Goal: Transaction & Acquisition: Purchase product/service

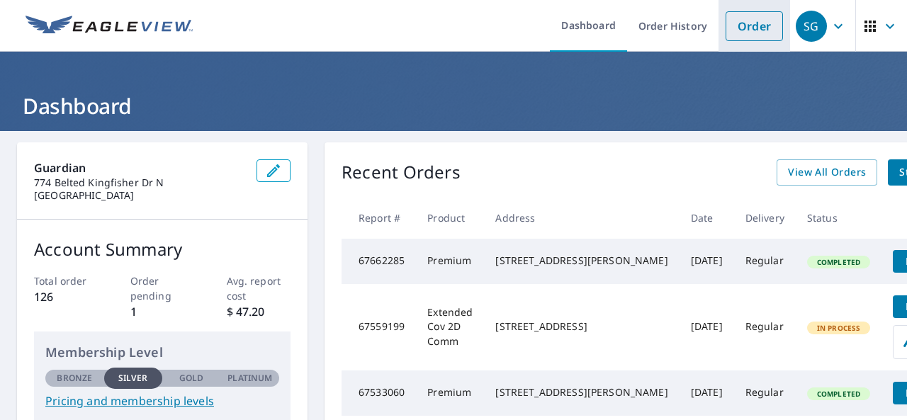
click at [731, 19] on link "Order" at bounding box center [754, 26] width 57 height 30
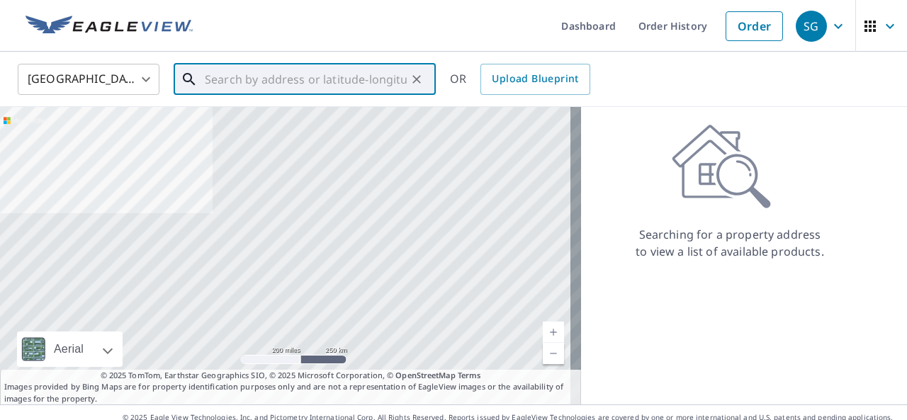
click at [306, 77] on input "text" at bounding box center [306, 80] width 202 height 40
paste input "1008 Royal oaks Apopka, FL 32704"
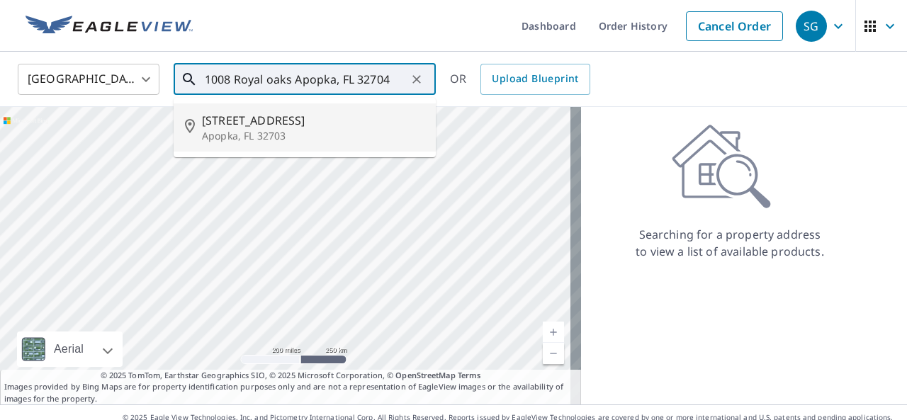
click at [279, 126] on span "[STREET_ADDRESS]" at bounding box center [313, 120] width 223 height 17
type input "[STREET_ADDRESS][PERSON_NAME]"
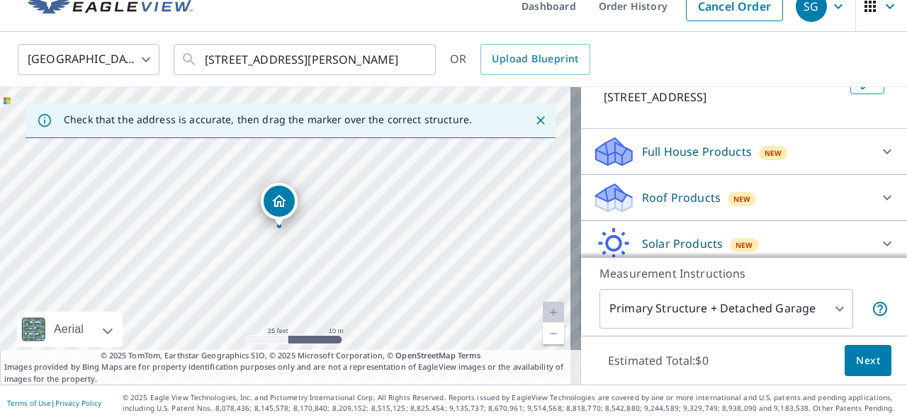
scroll to position [103, 0]
click at [879, 198] on icon at bounding box center [887, 199] width 17 height 17
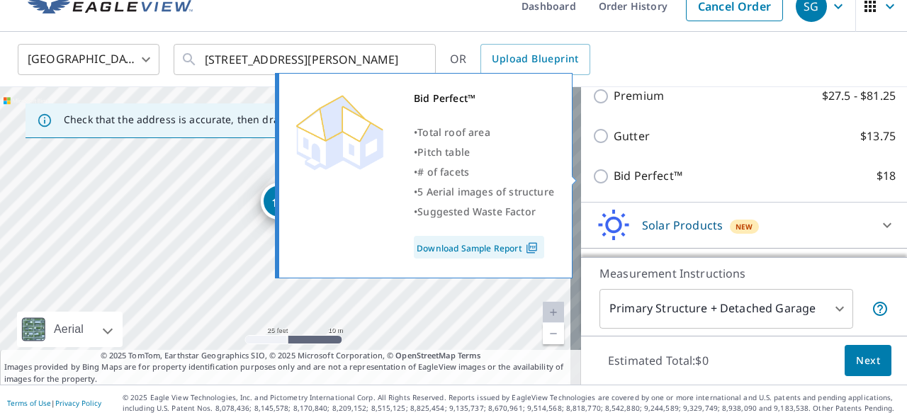
click at [597, 176] on input "Bid Perfect™ $18" at bounding box center [602, 176] width 21 height 17
checkbox input "true"
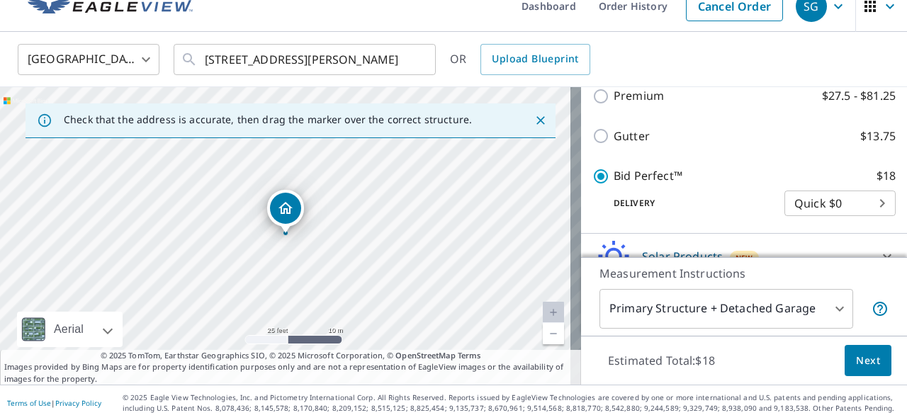
scroll to position [333, 0]
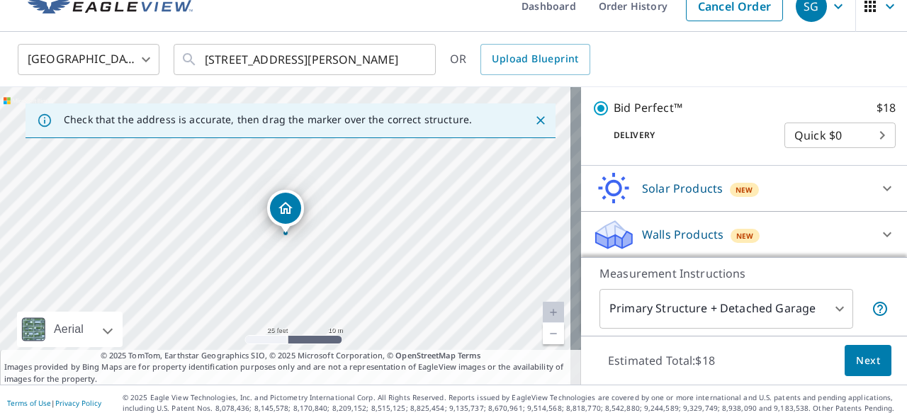
click at [856, 362] on span "Next" at bounding box center [868, 361] width 24 height 18
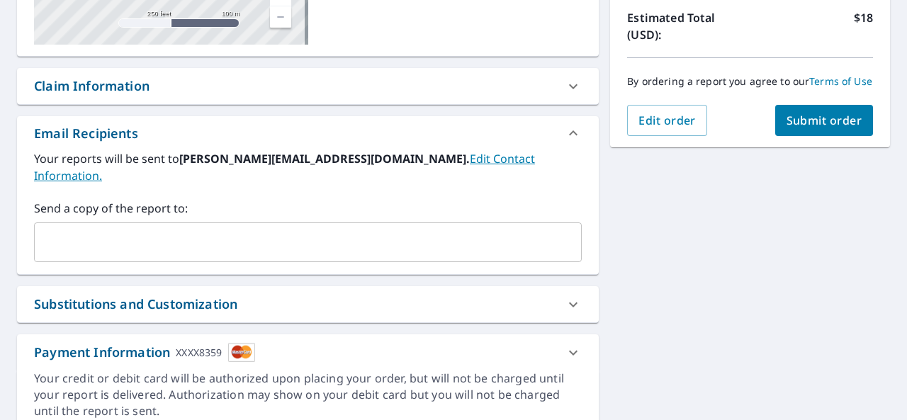
scroll to position [361, 0]
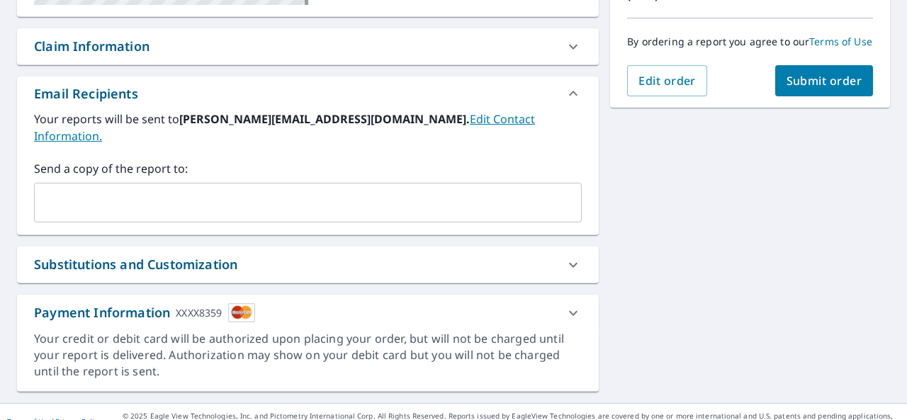
click at [800, 96] on button "Submit order" at bounding box center [824, 80] width 99 height 31
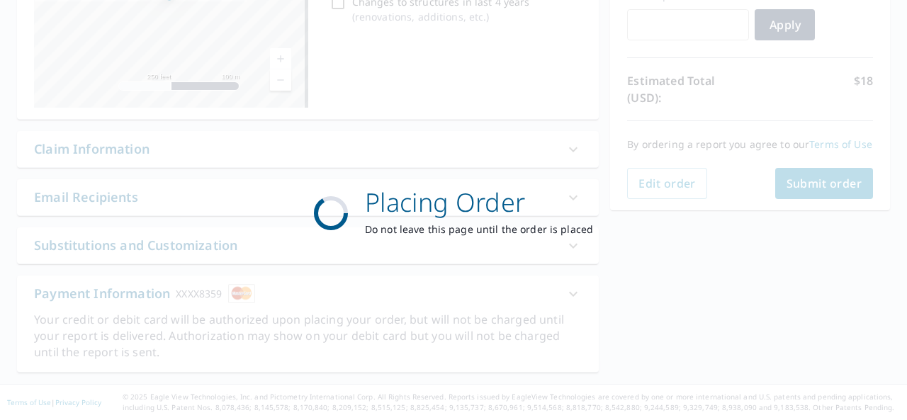
scroll to position [257, 0]
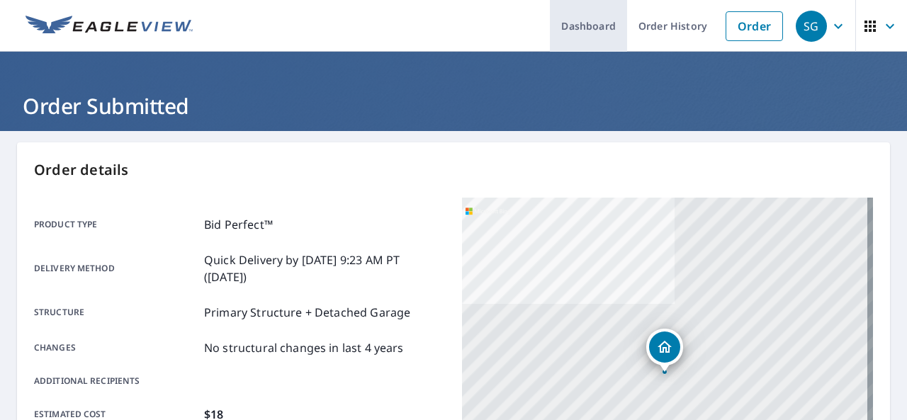
click at [582, 22] on link "Dashboard" at bounding box center [588, 26] width 77 height 52
